Goal: Task Accomplishment & Management: Manage account settings

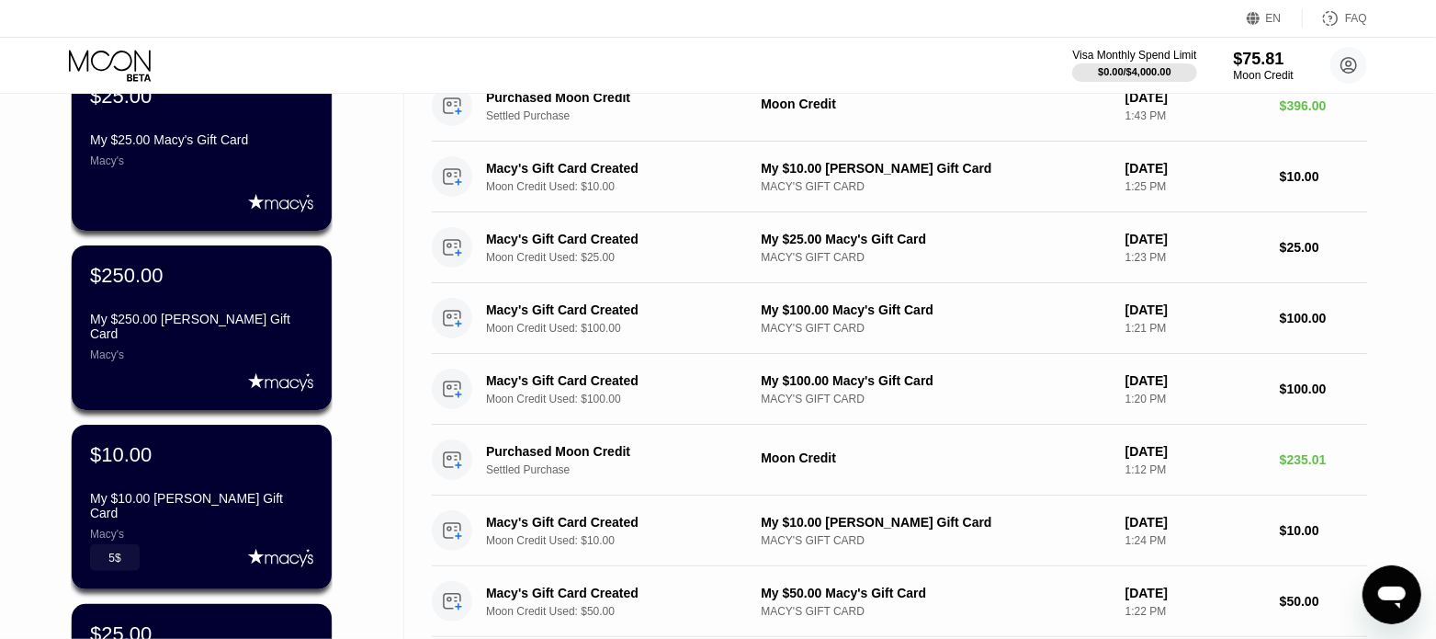
scroll to position [229, 0]
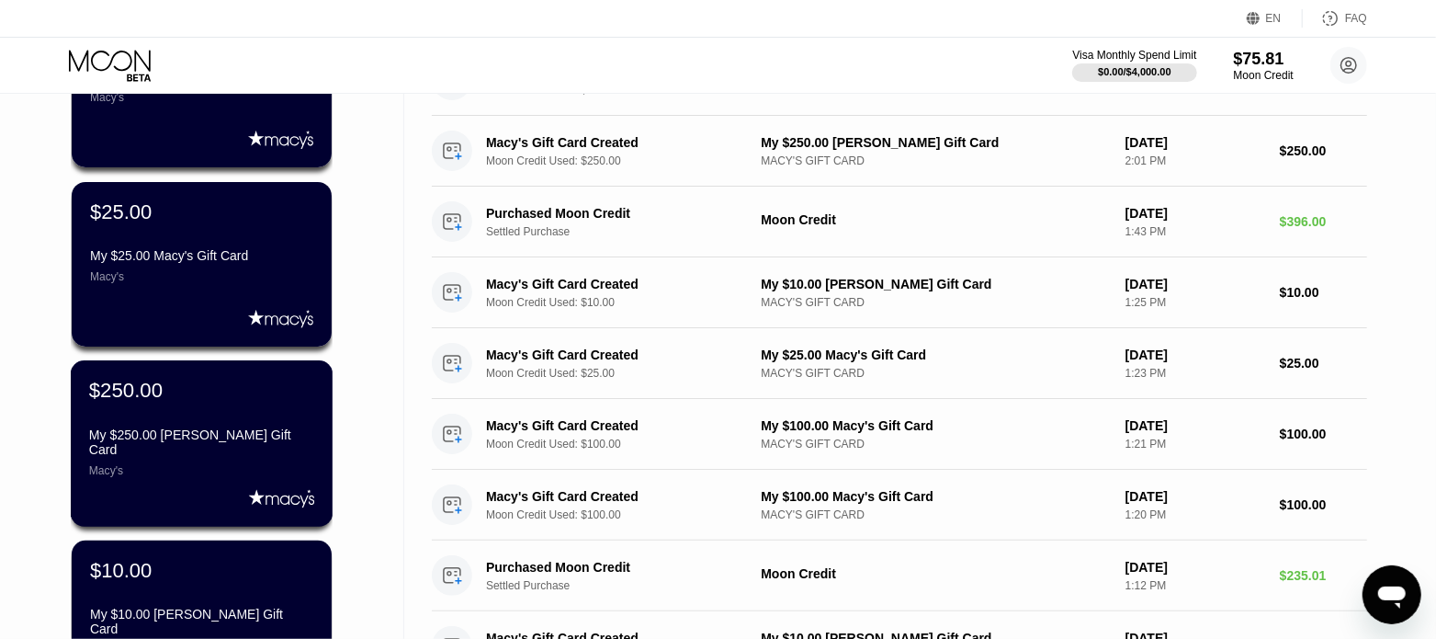
click at [254, 464] on div "Macy's" at bounding box center [201, 470] width 225 height 13
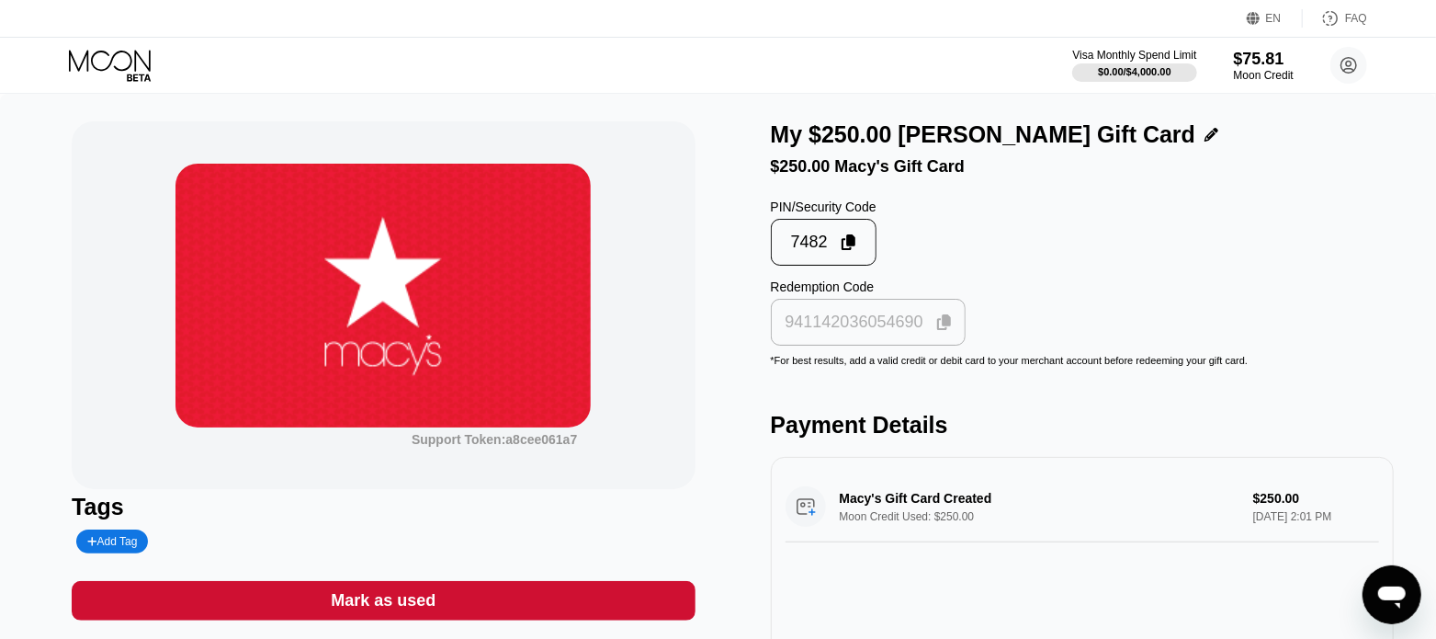
click at [937, 331] on icon at bounding box center [944, 322] width 15 height 17
click at [119, 548] on div "Add Tag" at bounding box center [112, 541] width 50 height 13
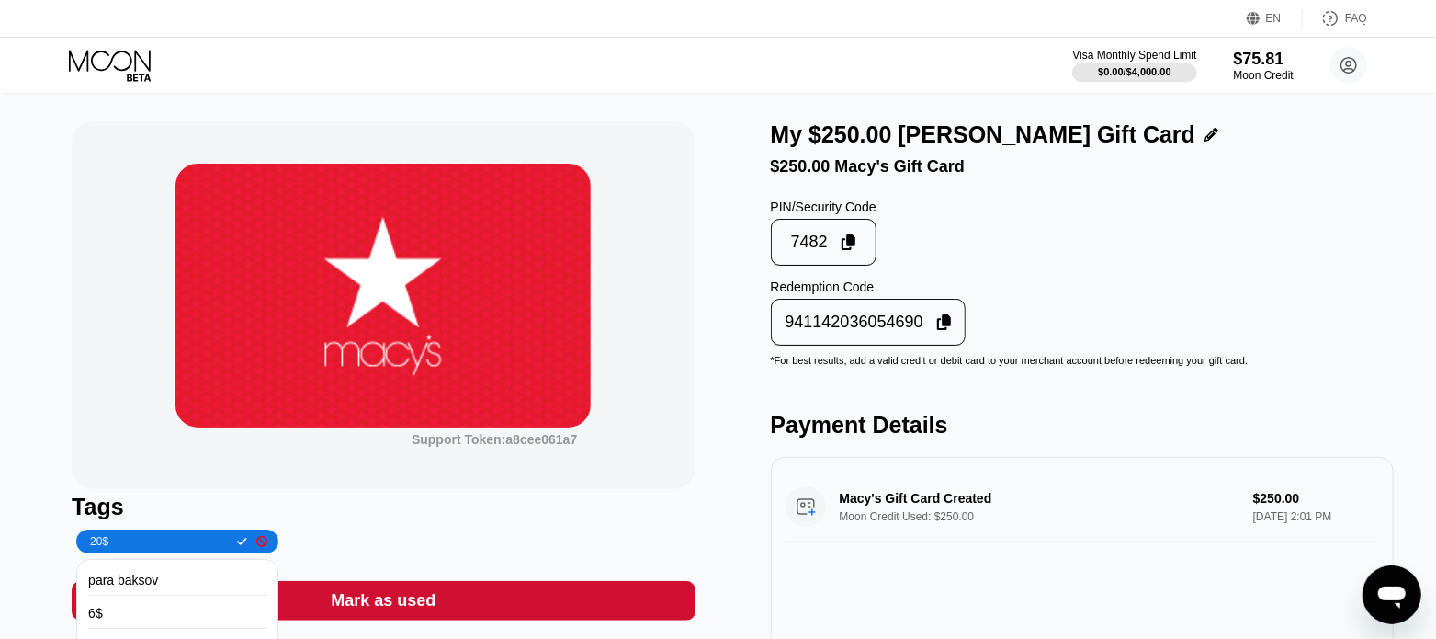
type input "20$"
click at [230, 538] on div "20$" at bounding box center [177, 541] width 180 height 13
click at [237, 543] on icon at bounding box center [242, 541] width 10 height 11
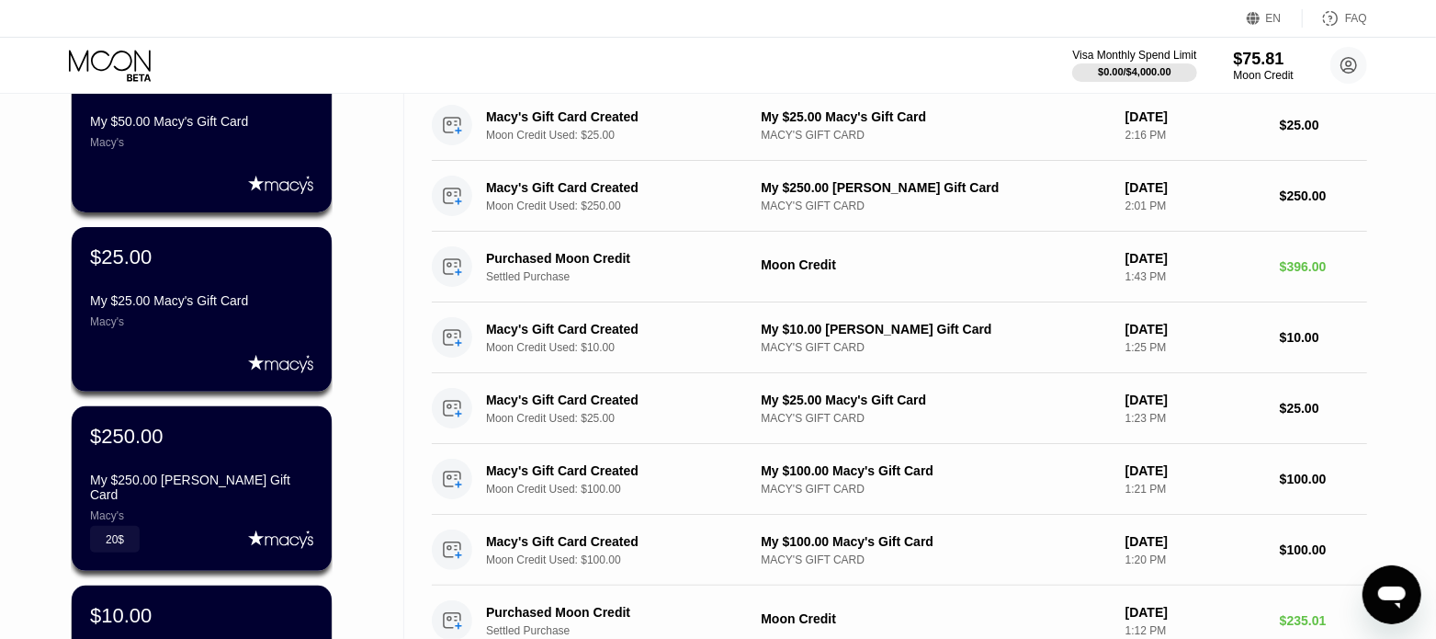
scroll to position [114, 0]
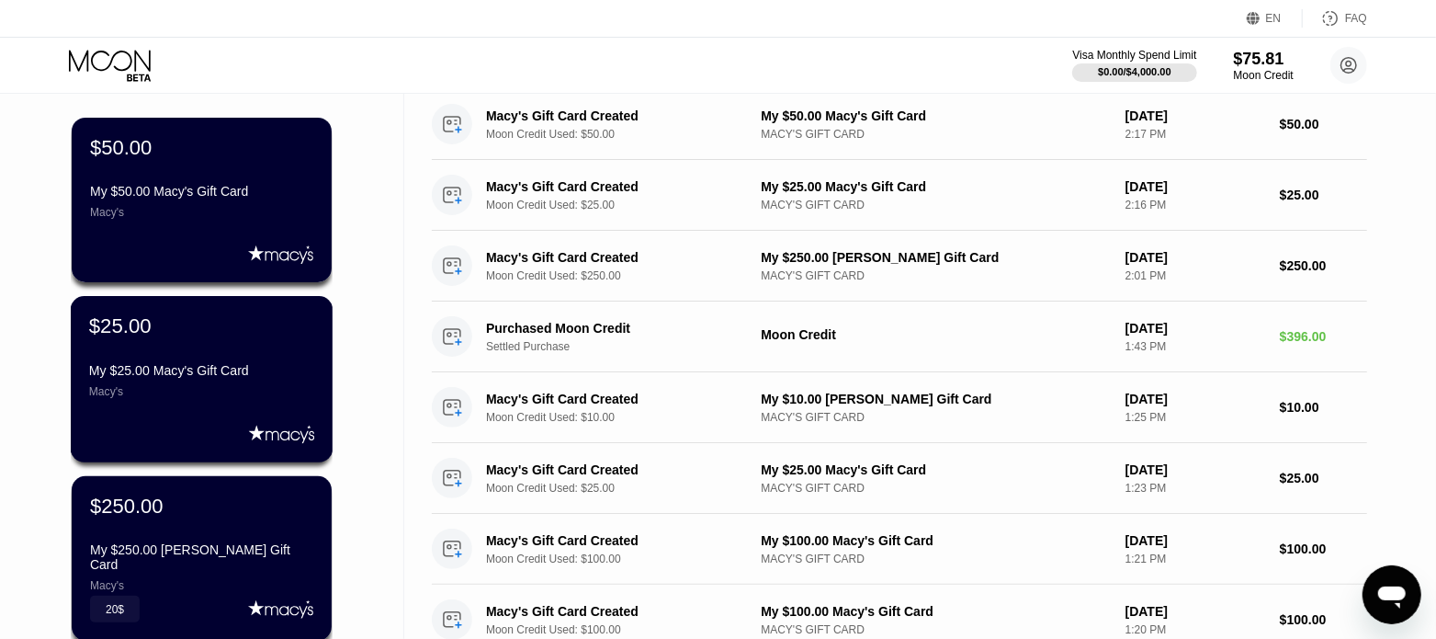
click at [225, 349] on div "$25.00 My $25.00 [PERSON_NAME] Gift Card Macy's" at bounding box center [201, 356] width 225 height 84
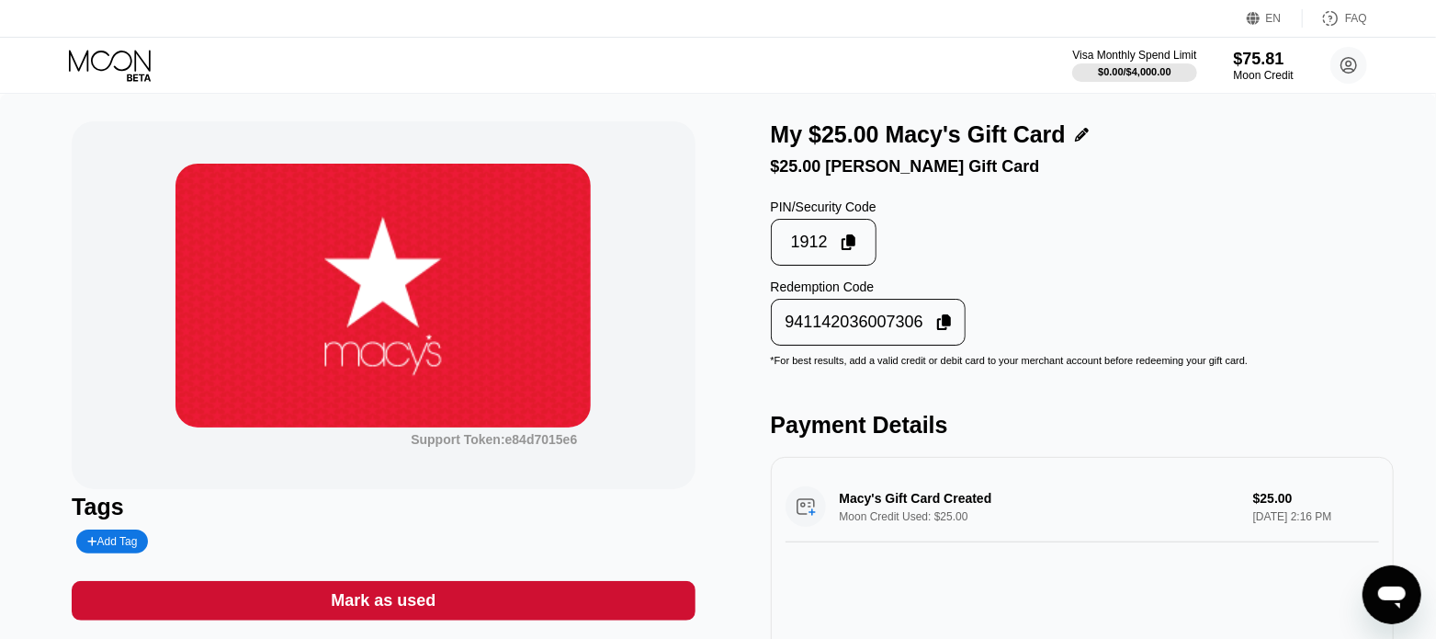
click at [939, 331] on icon at bounding box center [944, 322] width 15 height 17
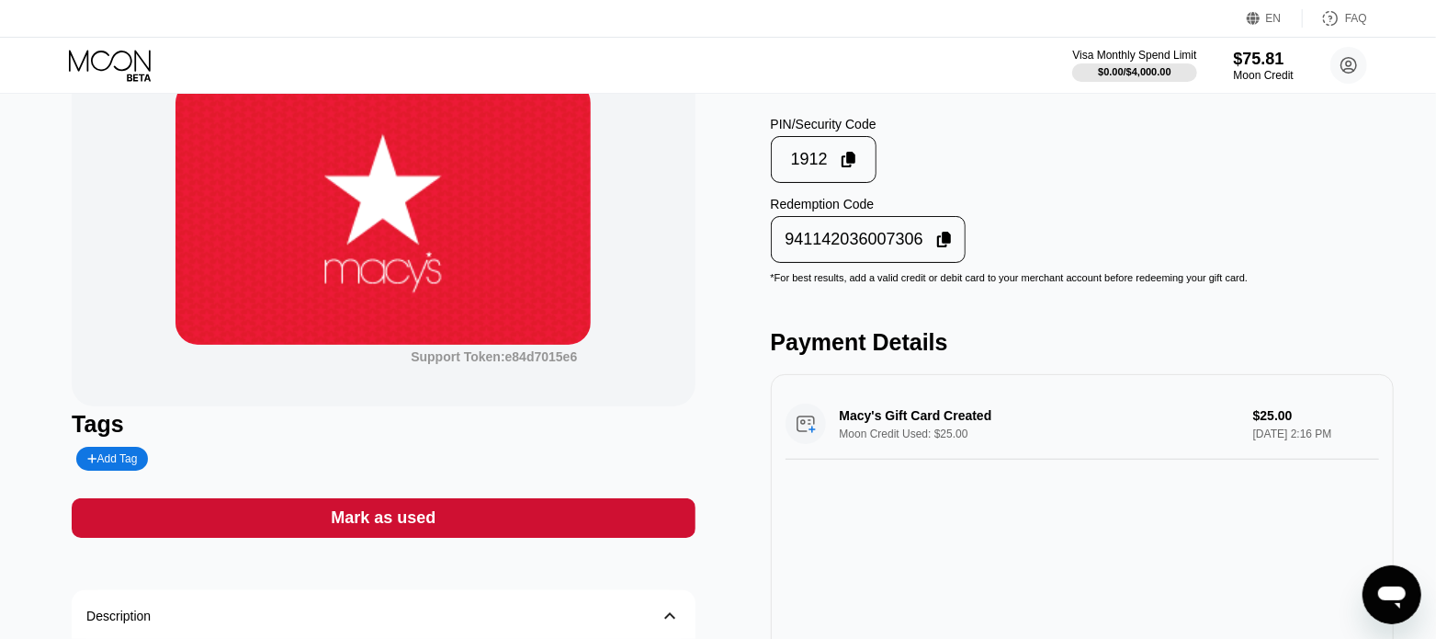
scroll to position [114, 0]
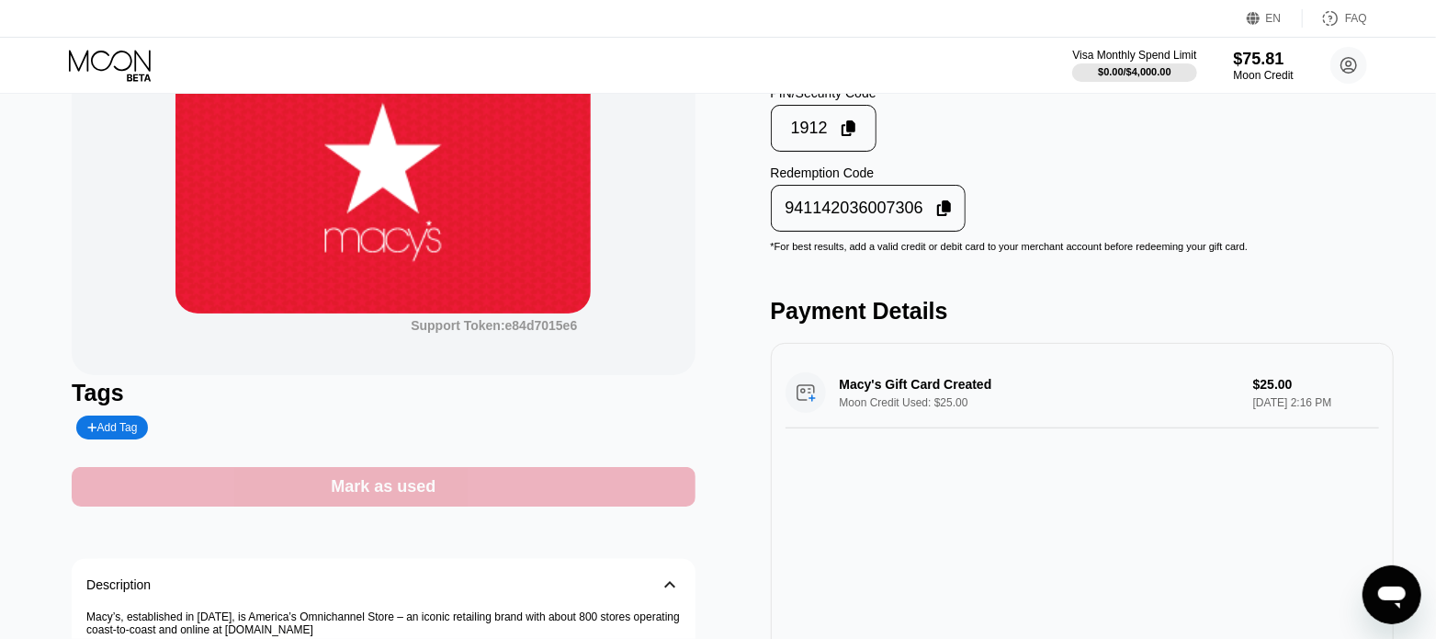
click at [446, 493] on div "Mark as used" at bounding box center [383, 487] width 623 height 40
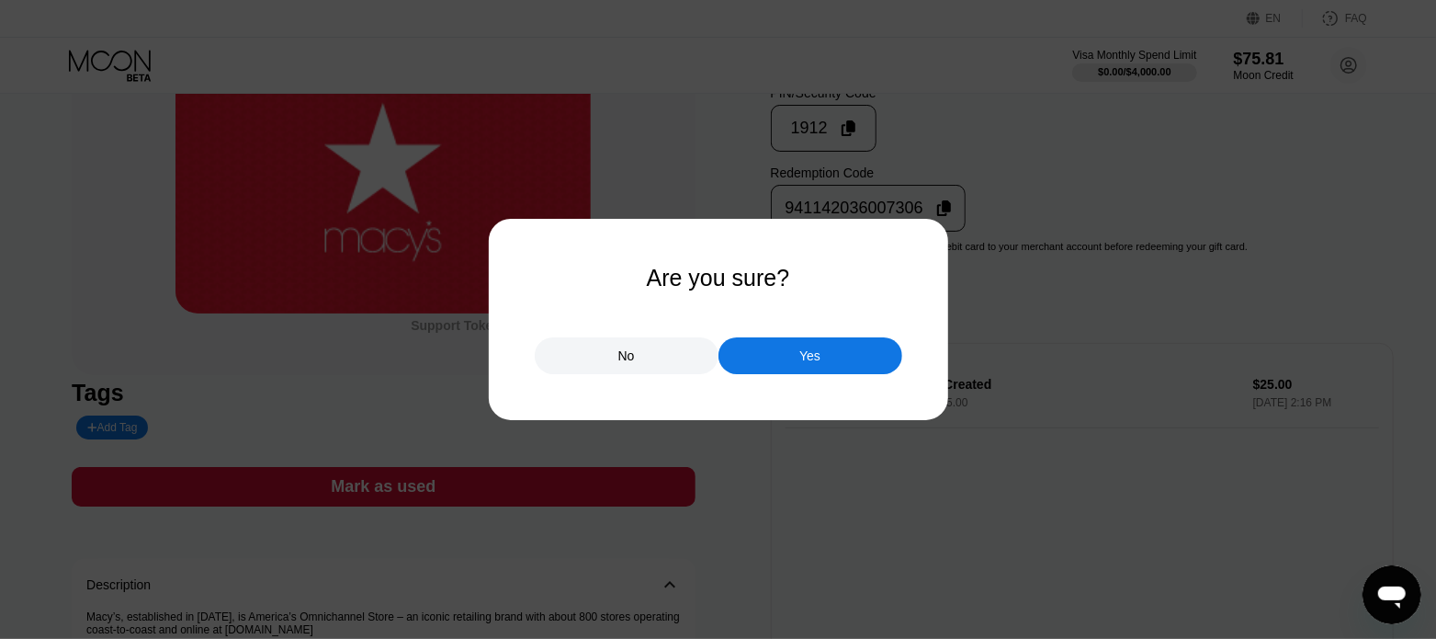
click at [749, 363] on div "Yes" at bounding box center [811, 355] width 184 height 37
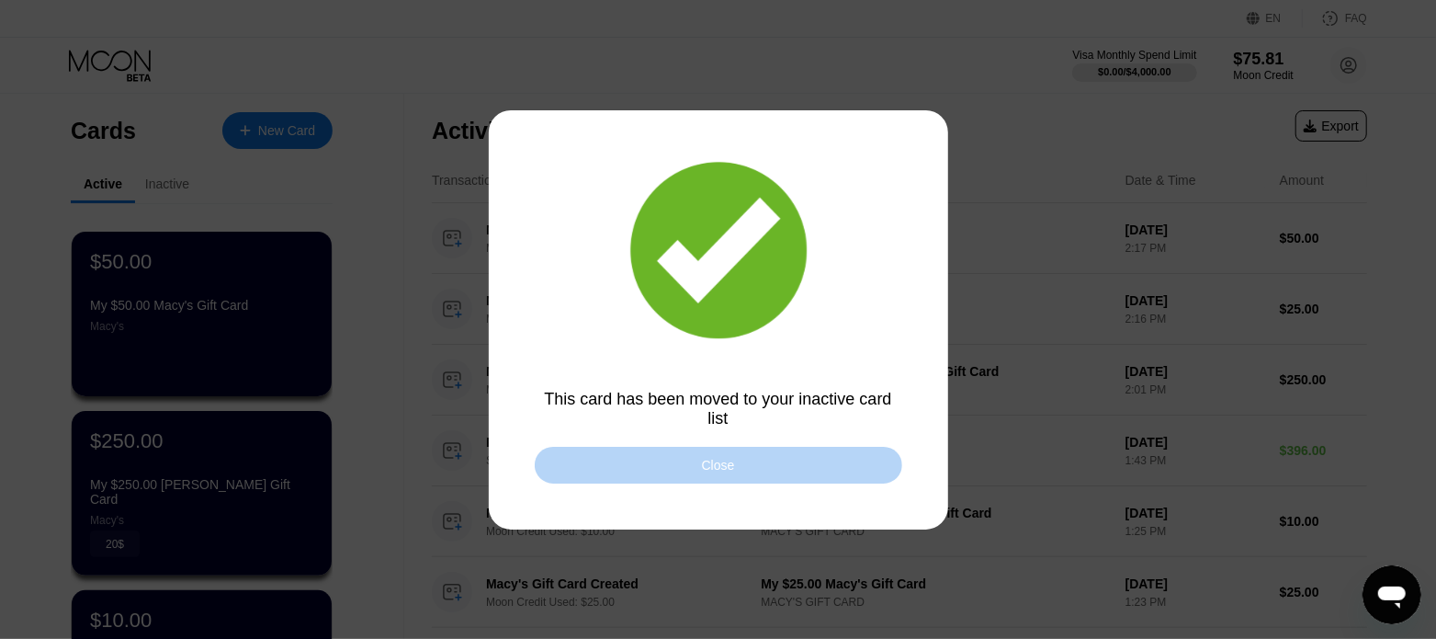
click at [618, 460] on div "Close" at bounding box center [719, 465] width 368 height 37
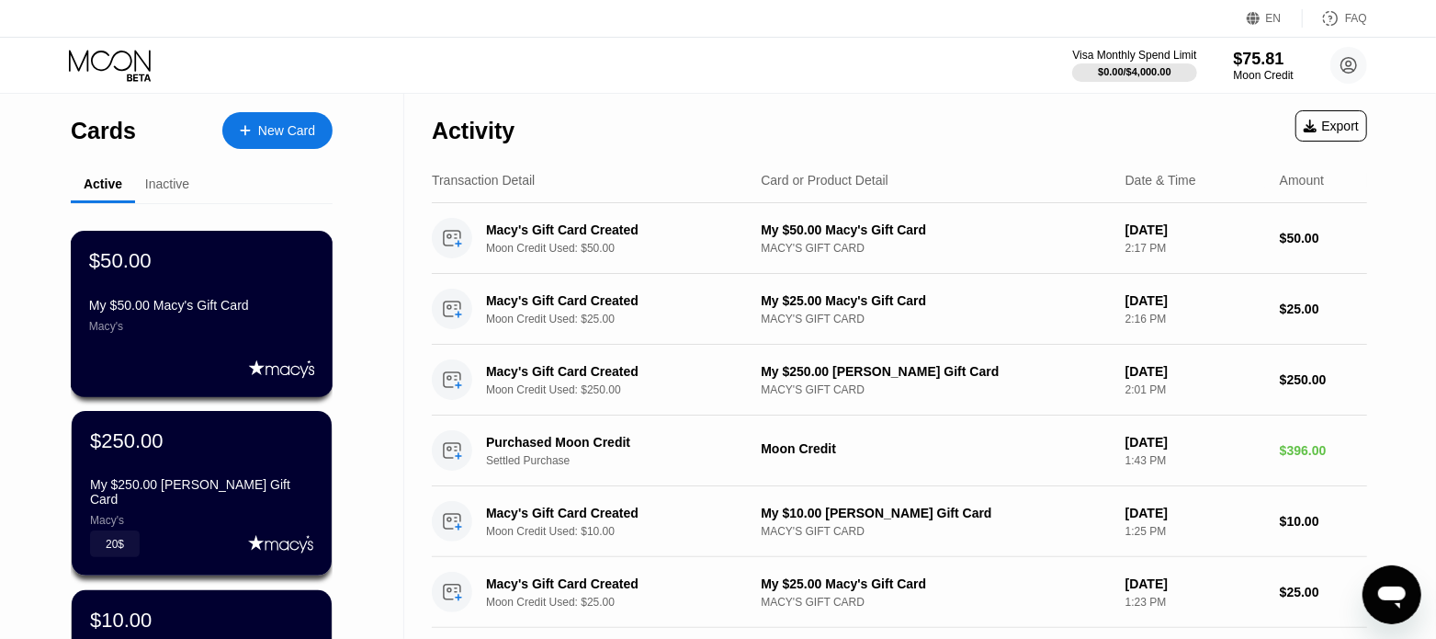
click at [245, 312] on div "My $50.00 Macy's Gift Card" at bounding box center [201, 305] width 225 height 15
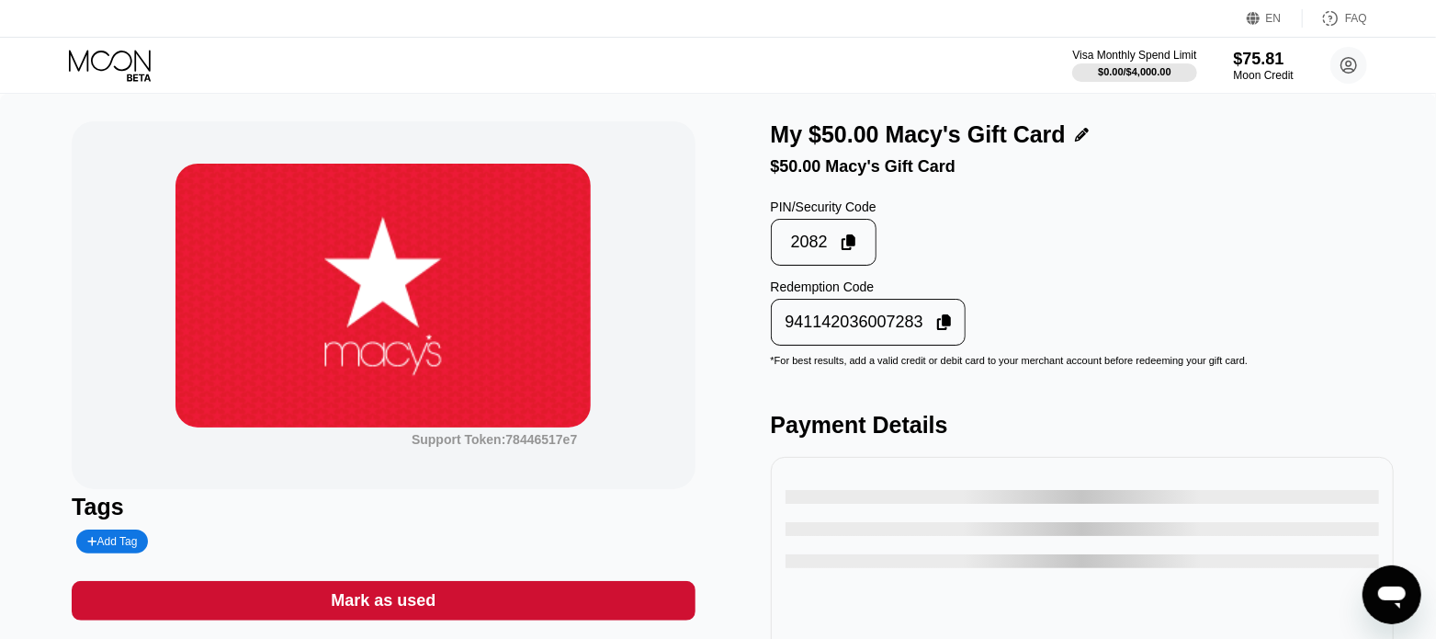
click at [937, 331] on icon at bounding box center [944, 322] width 15 height 17
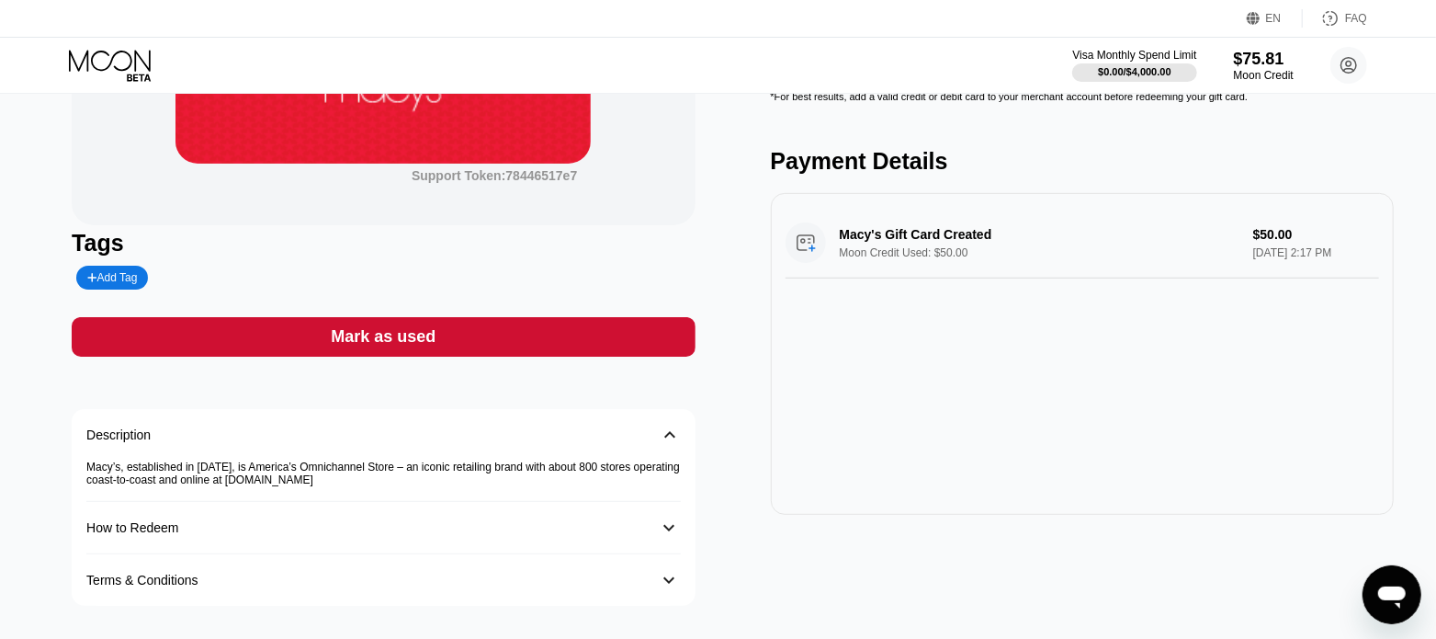
scroll to position [229, 0]
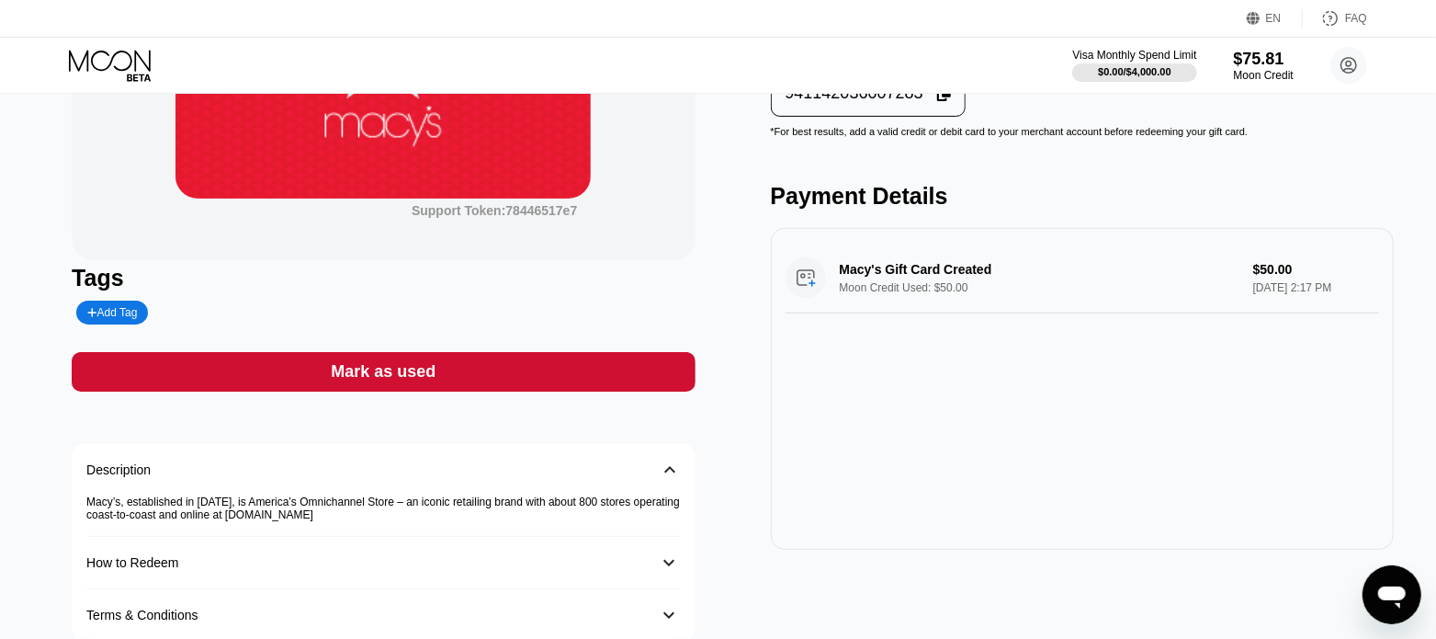
click at [405, 382] on div "Mark as used" at bounding box center [383, 371] width 105 height 21
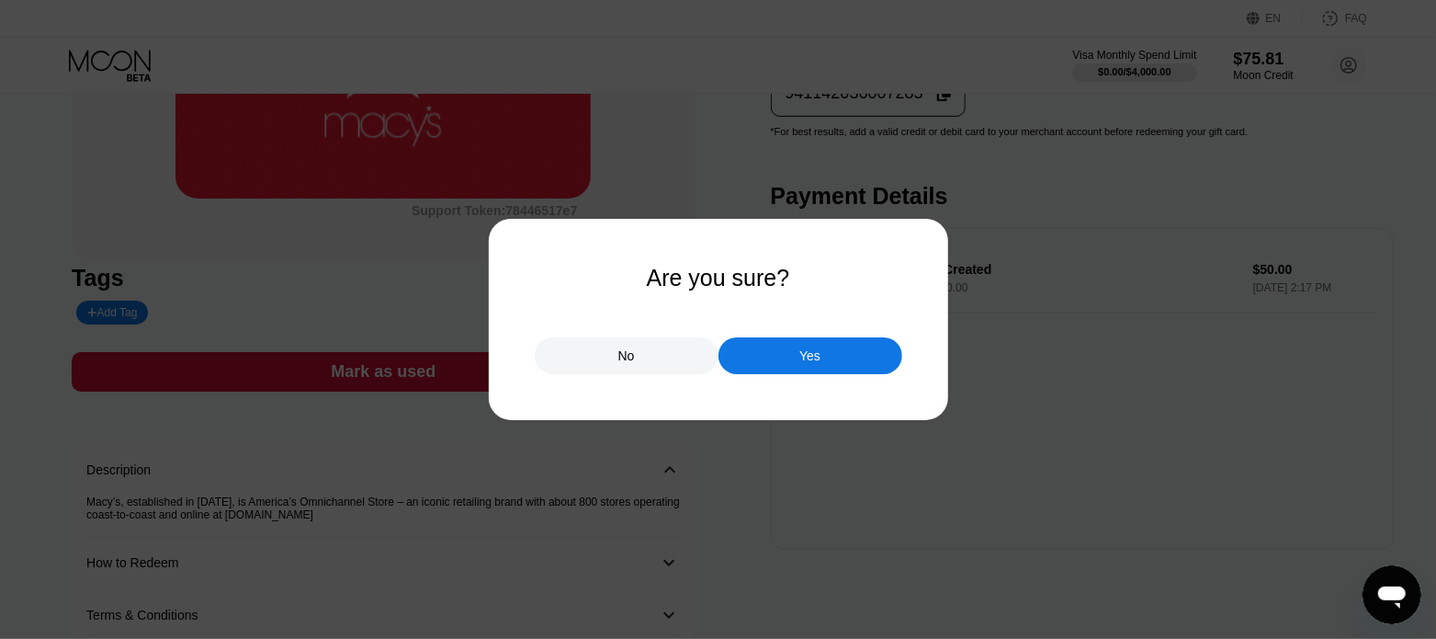
click at [783, 346] on div "Yes" at bounding box center [811, 355] width 184 height 37
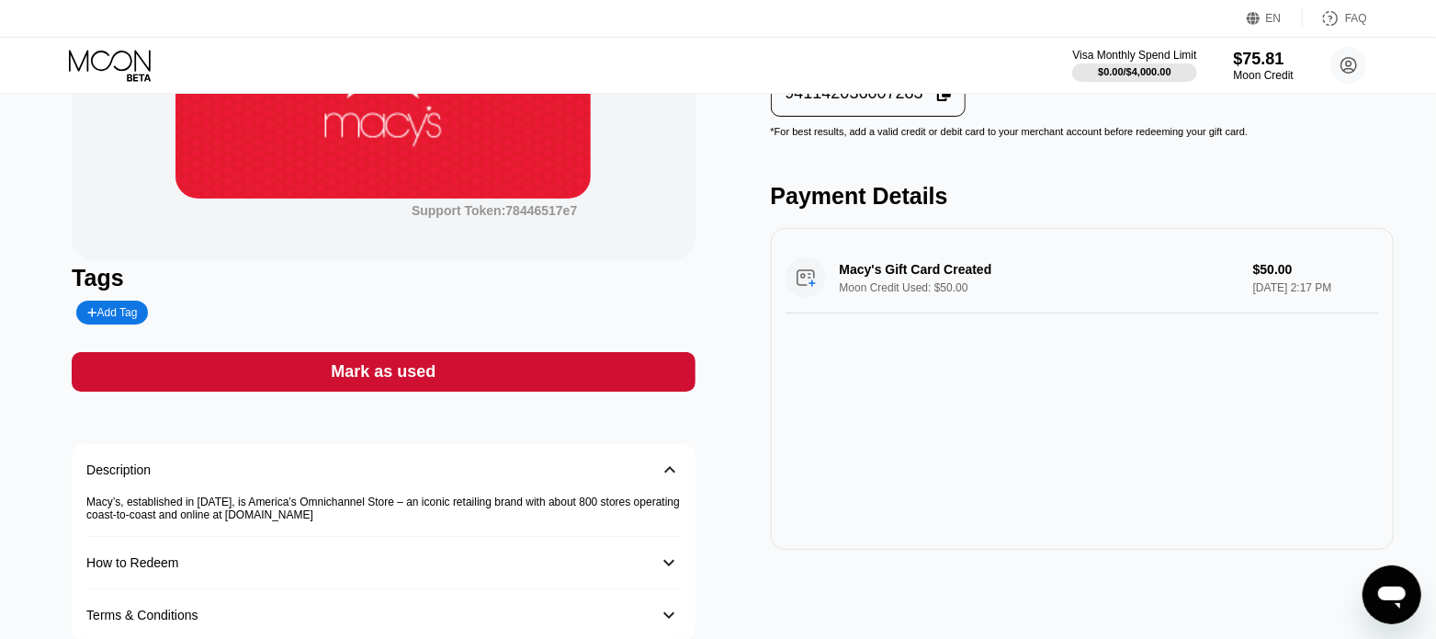
scroll to position [0, 0]
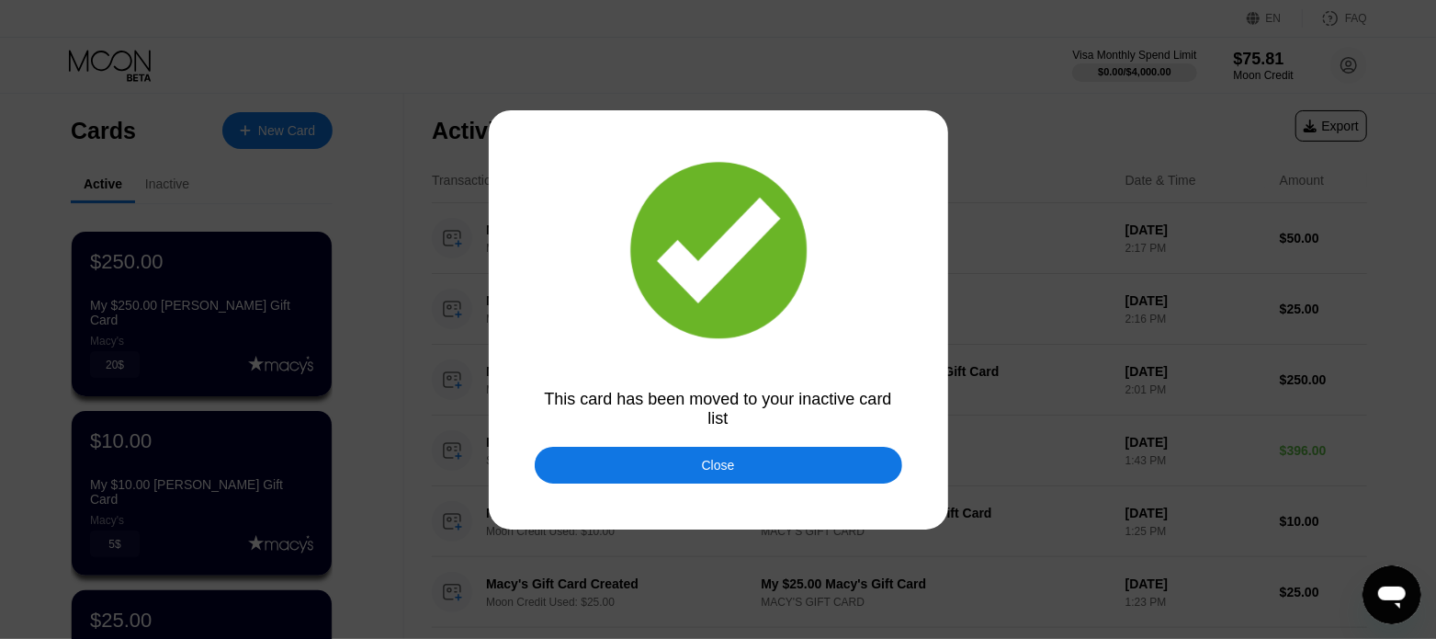
click at [705, 477] on div "Close" at bounding box center [719, 465] width 368 height 37
